Goal: Information Seeking & Learning: Learn about a topic

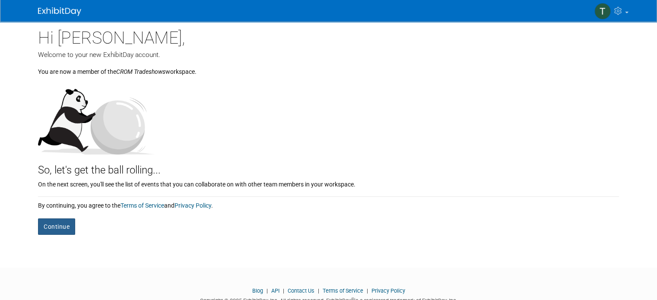
click at [48, 227] on button "Continue" at bounding box center [56, 226] width 37 height 16
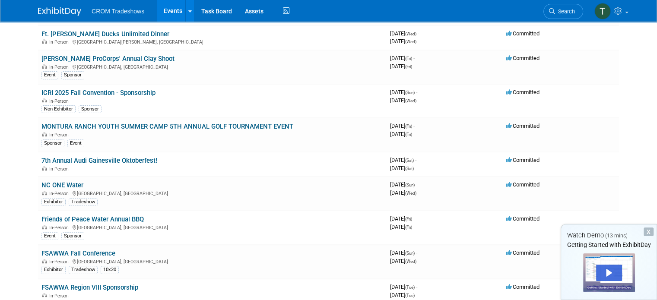
scroll to position [302, 0]
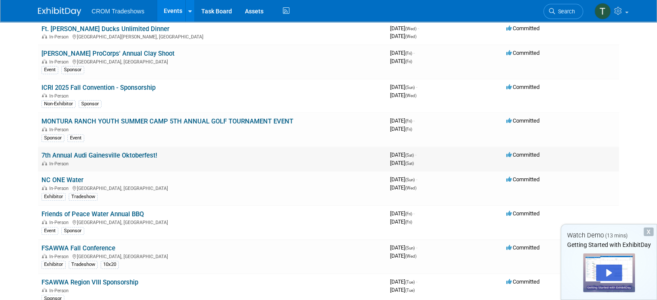
click at [108, 153] on link "7th Annual Audi Gainesville Oktoberfest!" at bounding box center [99, 156] width 116 height 8
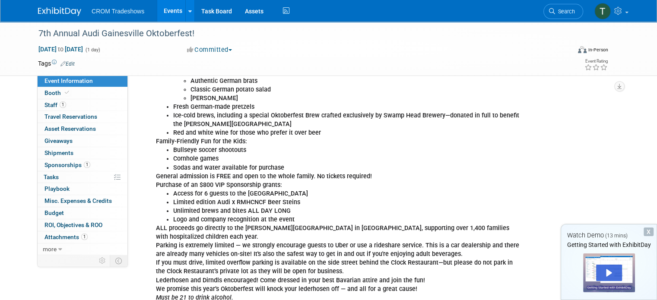
scroll to position [259, 0]
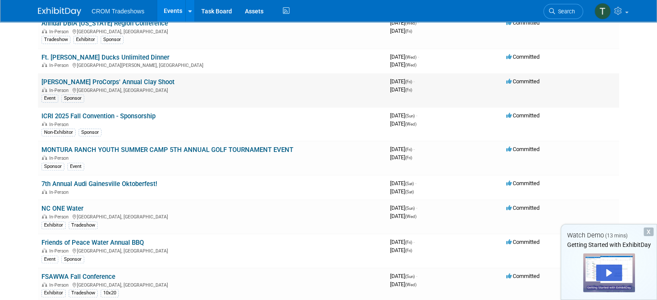
scroll to position [259, 0]
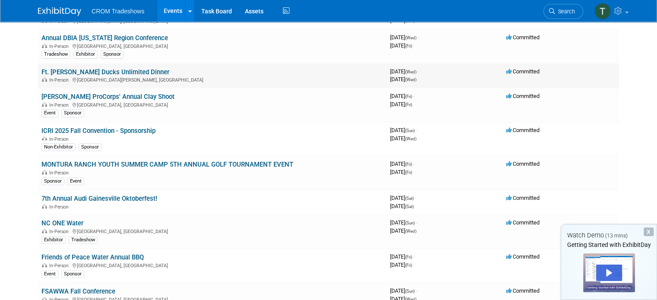
click at [119, 69] on link "Ft. [PERSON_NAME] Ducks Unlimited Dinner" at bounding box center [105, 72] width 128 height 8
